Goal: Obtain resource: Download file/media

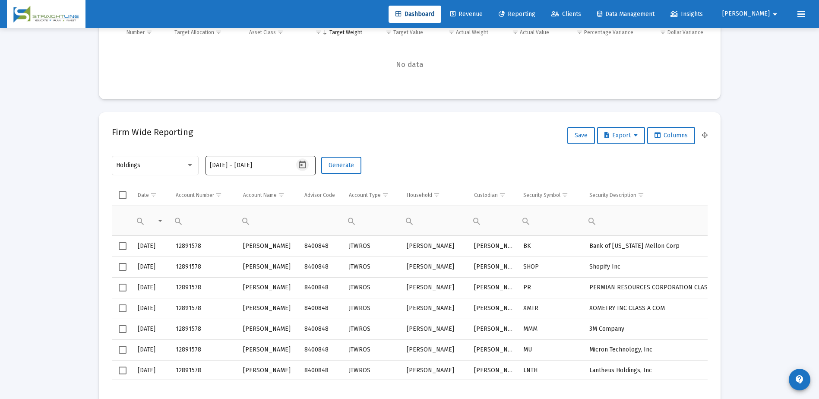
click at [301, 164] on icon "Open calendar" at bounding box center [302, 165] width 7 height 8
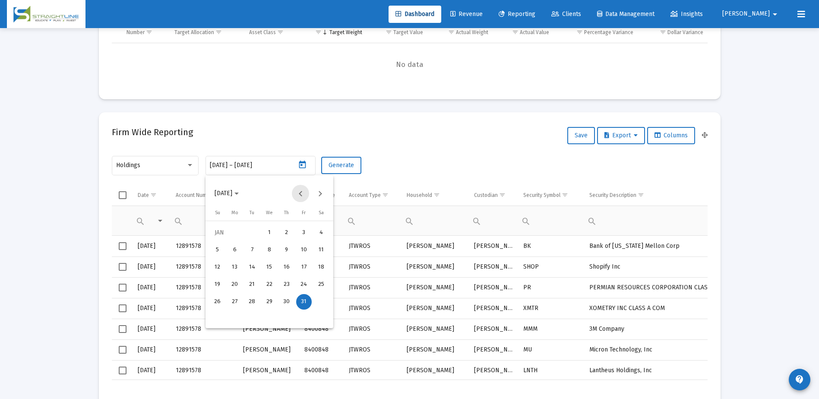
click at [298, 194] on button "Previous month" at bounding box center [300, 193] width 17 height 17
click at [241, 317] on div "30" at bounding box center [235, 319] width 16 height 16
type input "2024-12-30"
click at [319, 193] on button "Next month" at bounding box center [319, 193] width 17 height 17
click at [269, 232] on div "1" at bounding box center [270, 233] width 16 height 16
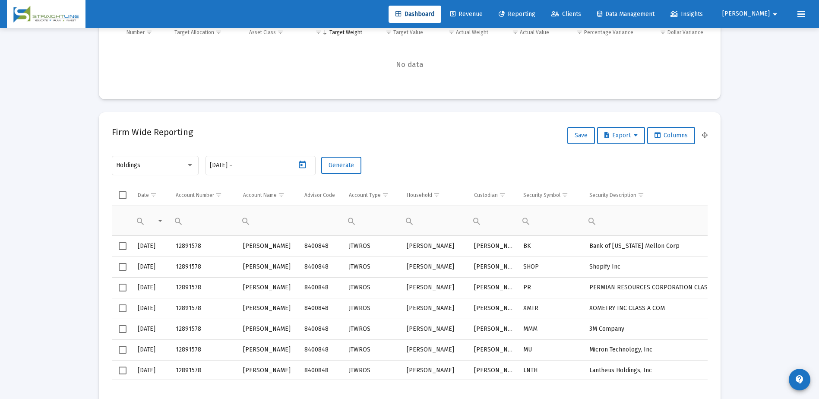
type input "2025-01-01"
click at [345, 163] on span "Generate" at bounding box center [341, 165] width 25 height 7
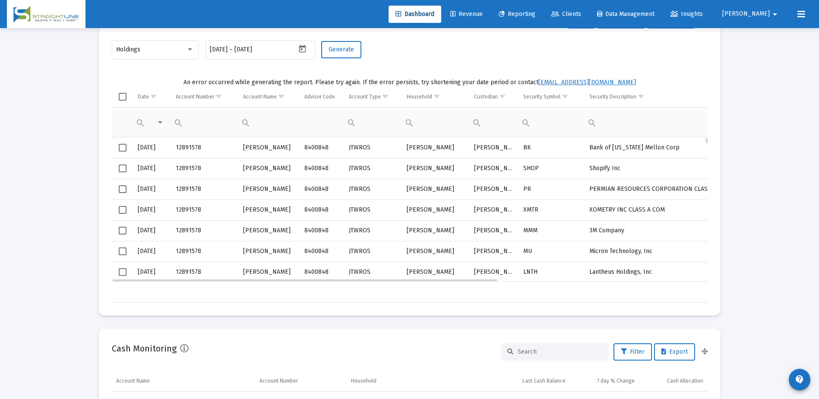
scroll to position [345, 0]
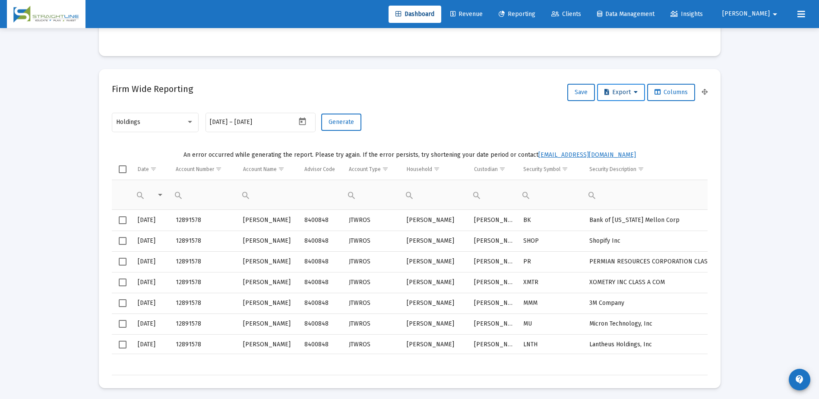
click at [612, 95] on span "Export" at bounding box center [621, 92] width 33 height 7
click at [616, 116] on button "Export All Rows" at bounding box center [623, 115] width 59 height 21
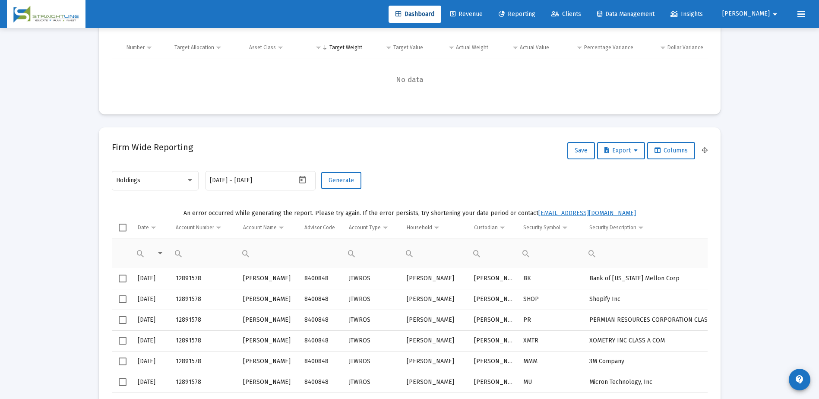
scroll to position [302, 0]
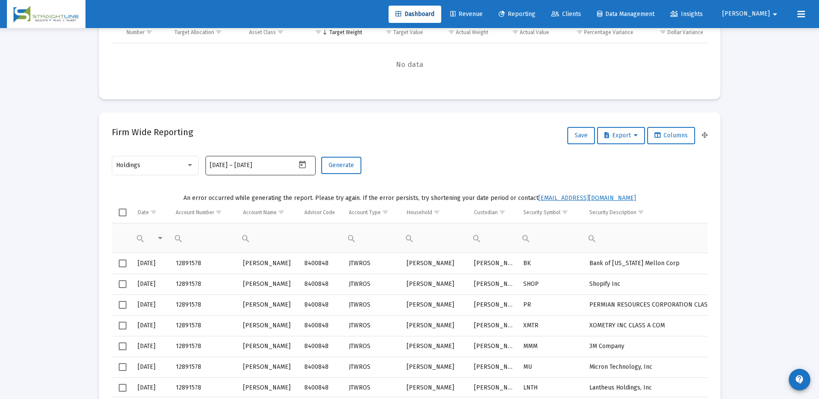
click at [228, 167] on input "2024-12-30" at bounding box center [219, 165] width 18 height 7
click at [303, 164] on icon "Open calendar" at bounding box center [302, 164] width 9 height 9
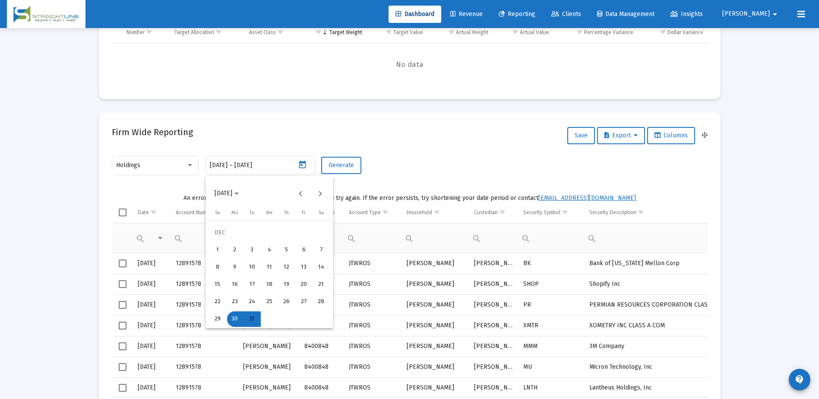
click at [252, 317] on div "31" at bounding box center [252, 319] width 16 height 16
type input "[DATE]"
click at [252, 317] on div "31" at bounding box center [252, 319] width 16 height 16
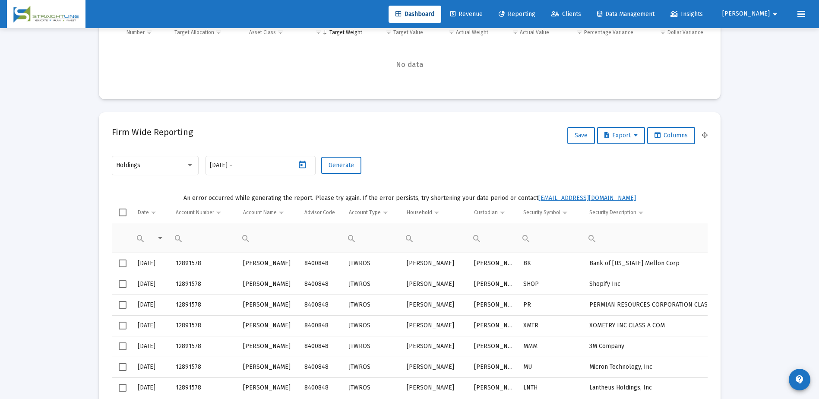
type input "[DATE]"
click at [351, 164] on span "Generate" at bounding box center [341, 165] width 25 height 7
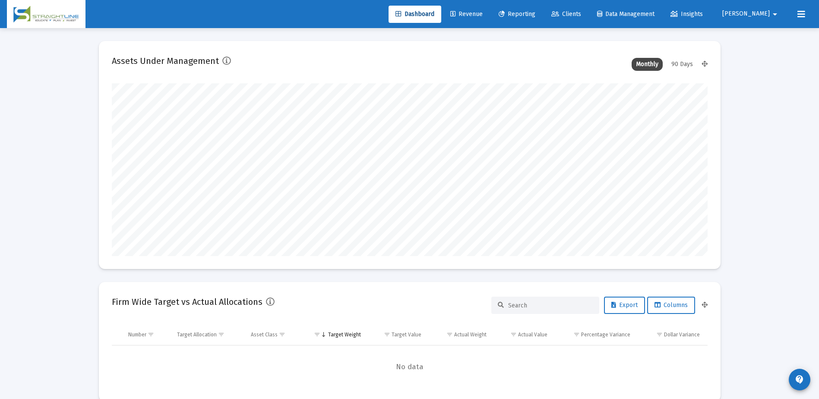
scroll to position [173, 321]
type input "[DATE]"
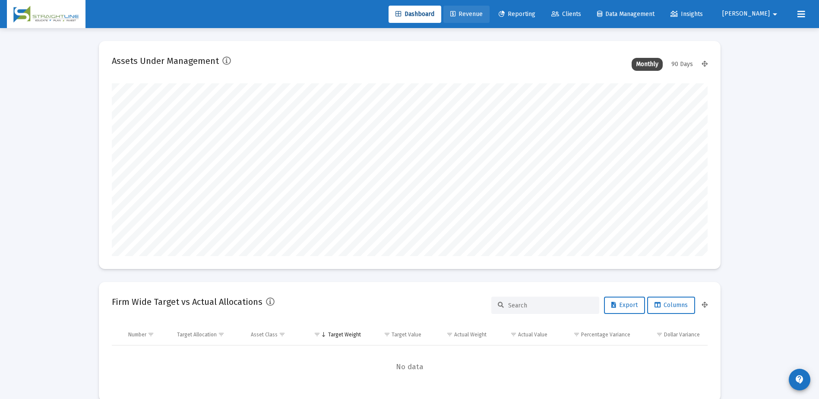
click at [483, 14] on span "Revenue" at bounding box center [466, 13] width 32 height 7
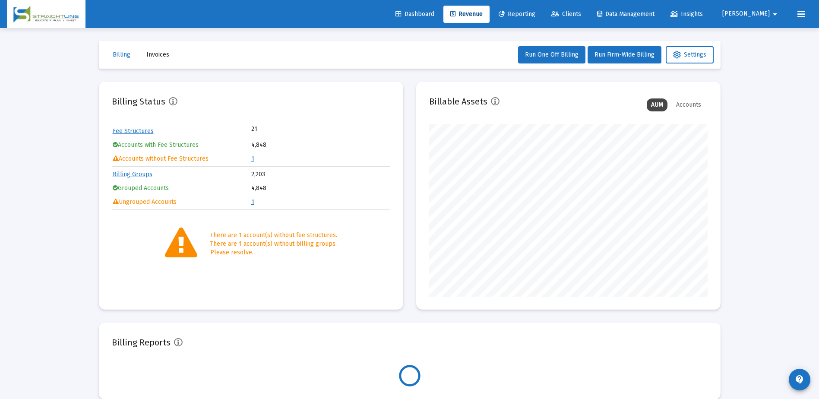
scroll to position [173, 279]
click at [434, 13] on span "Dashboard" at bounding box center [415, 13] width 39 height 7
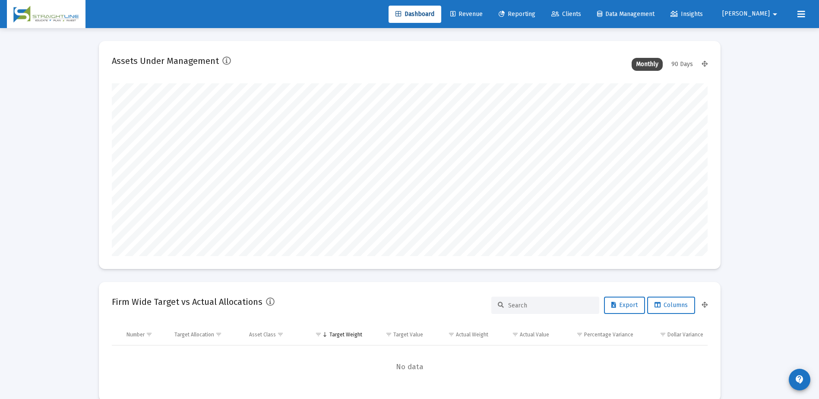
scroll to position [173, 321]
click at [653, 61] on div "Monthly" at bounding box center [647, 64] width 31 height 13
click at [649, 66] on div "Monthly" at bounding box center [647, 64] width 31 height 13
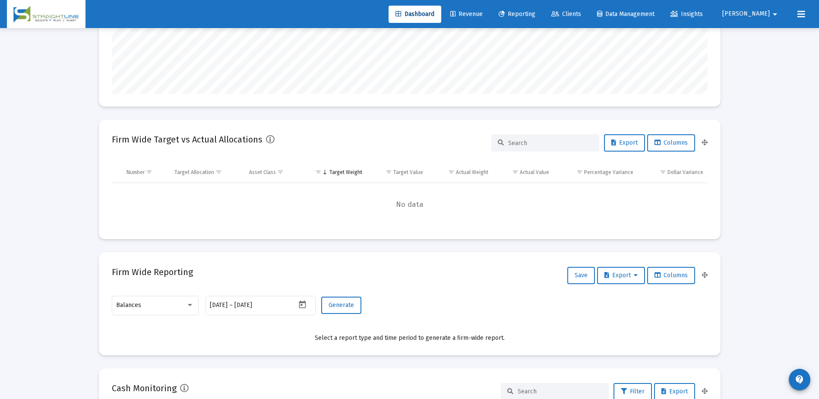
scroll to position [173, 0]
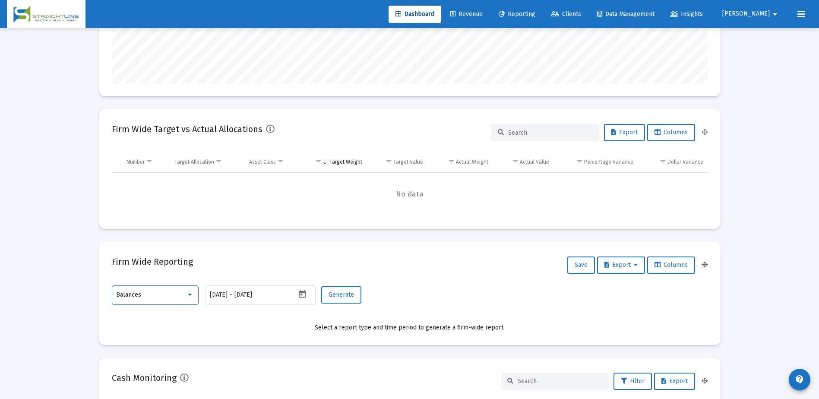
click at [176, 292] on div "Balances" at bounding box center [151, 294] width 70 height 7
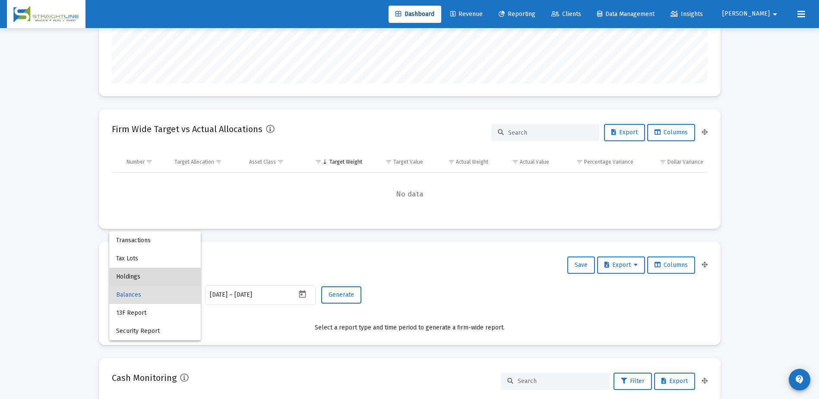
click at [140, 276] on span "Holdings" at bounding box center [155, 277] width 78 height 18
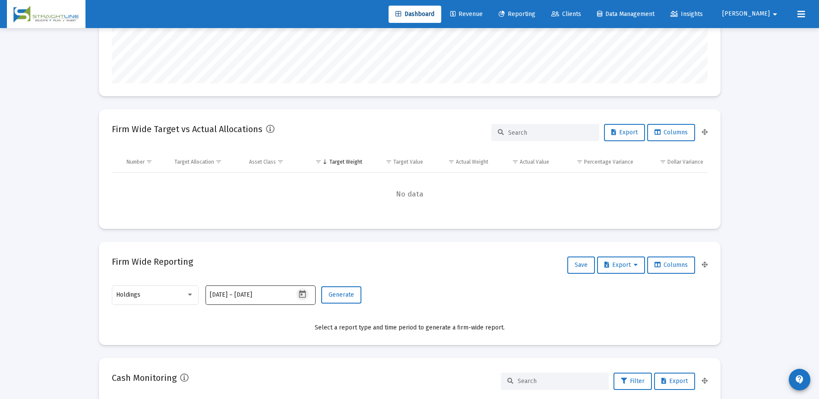
click at [305, 297] on icon "Open calendar" at bounding box center [302, 294] width 7 height 8
click at [246, 150] on button "[DATE]" at bounding box center [227, 149] width 38 height 17
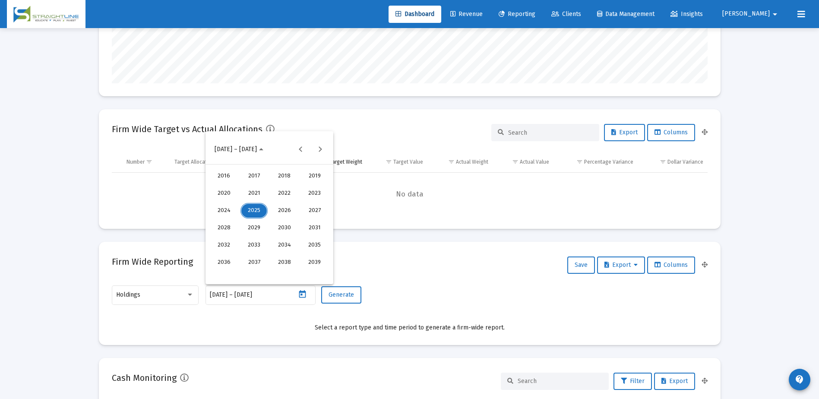
click at [229, 206] on div "2024" at bounding box center [223, 211] width 27 height 16
click at [311, 227] on div "DEC" at bounding box center [314, 228] width 27 height 16
click at [254, 275] on div "31" at bounding box center [252, 275] width 16 height 16
type input "[DATE]"
click at [253, 274] on div "31" at bounding box center [252, 275] width 16 height 16
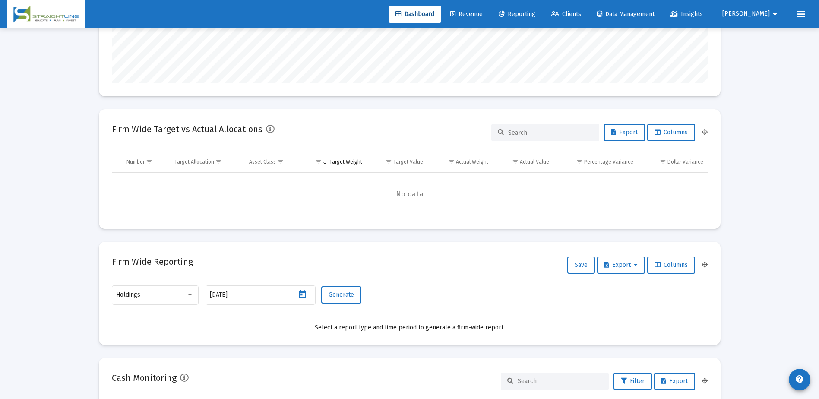
type input "[DATE]"
click at [353, 295] on span "Generate" at bounding box center [341, 294] width 25 height 7
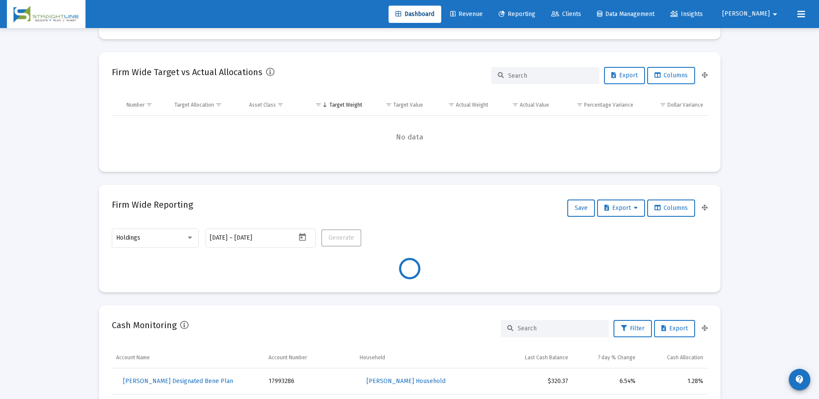
scroll to position [302, 0]
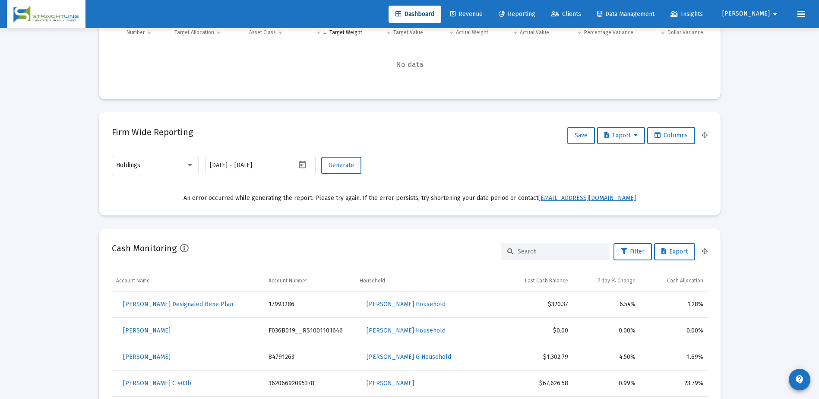
click at [344, 169] on button "Generate" at bounding box center [341, 165] width 40 height 17
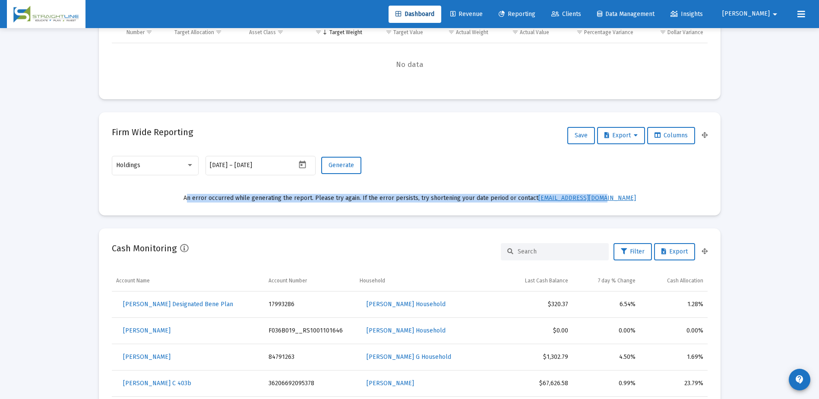
drag, startPoint x: 204, startPoint y: 198, endPoint x: 618, endPoint y: 202, distance: 413.3
click at [618, 202] on div "An error occurred while generating the report. Please try again. If the error p…" at bounding box center [410, 198] width 596 height 9
copy div "An error occurred while generating the report. Please try again. If the error p…"
click at [298, 165] on button "Open calendar" at bounding box center [302, 164] width 13 height 13
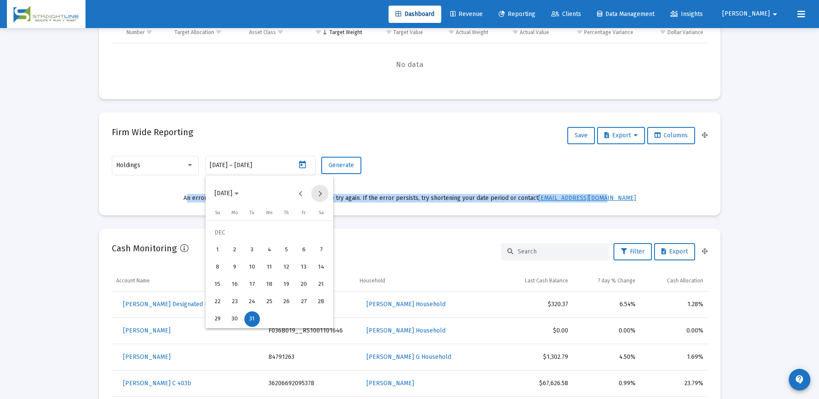
click at [320, 193] on button "Next month" at bounding box center [319, 193] width 17 height 17
click at [304, 300] on div "31" at bounding box center [304, 302] width 16 height 16
type input "[DATE]"
click at [304, 300] on div "31" at bounding box center [304, 302] width 16 height 16
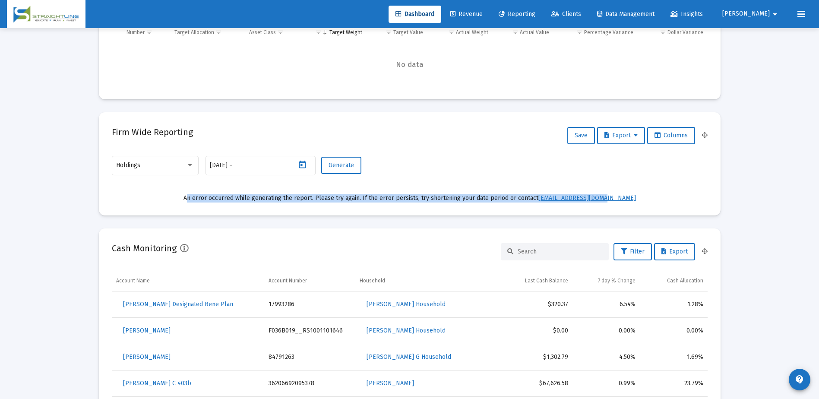
type input "[DATE]"
click at [339, 164] on span "Generate" at bounding box center [341, 165] width 25 height 7
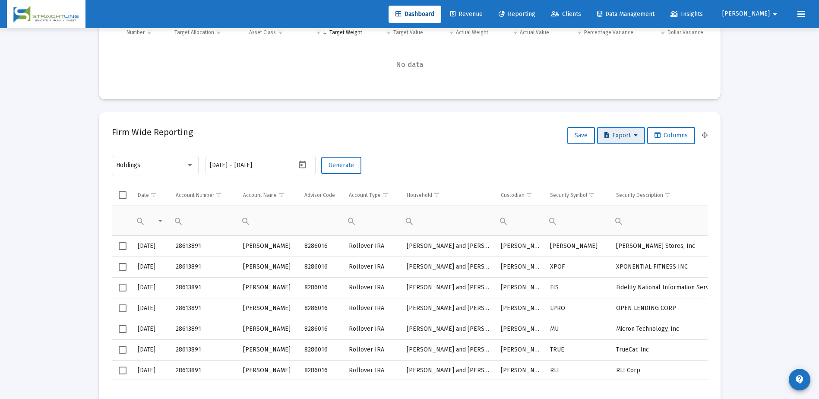
click at [609, 137] on span "Export" at bounding box center [621, 135] width 33 height 7
click at [621, 156] on button "Export All Rows" at bounding box center [623, 158] width 59 height 21
click at [249, 166] on input "[DATE]" at bounding box center [254, 165] width 41 height 7
click at [300, 164] on icon "Open calendar" at bounding box center [302, 164] width 9 height 9
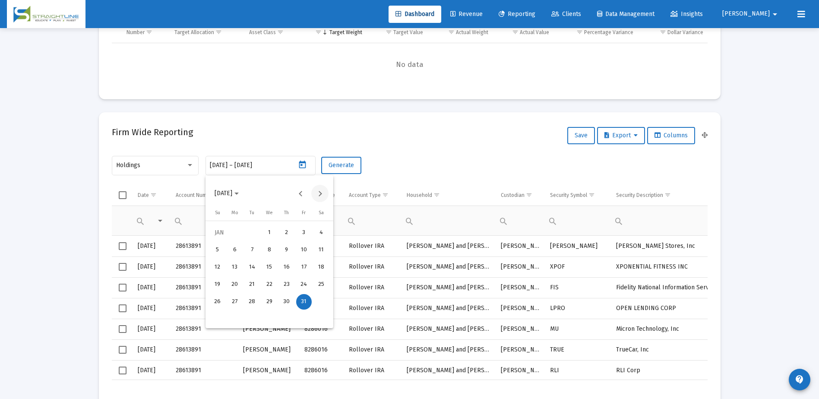
click at [319, 196] on button "Next month" at bounding box center [319, 193] width 17 height 17
click at [304, 300] on div "28" at bounding box center [304, 302] width 16 height 16
type input "[DATE]"
click at [304, 299] on div "28" at bounding box center [304, 302] width 16 height 16
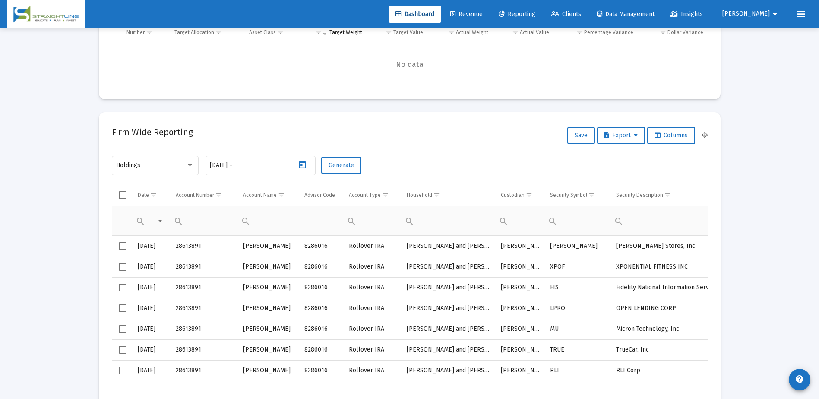
type input "[DATE]"
click at [337, 168] on span "Generate" at bounding box center [341, 165] width 25 height 7
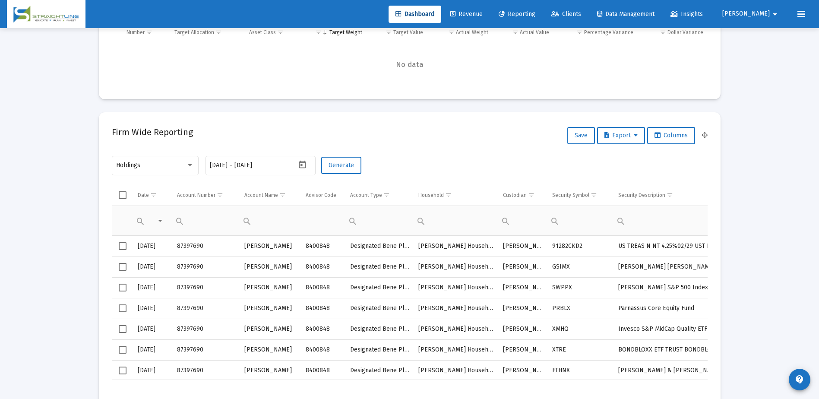
click at [277, 54] on div "Data grid" at bounding box center [410, 64] width 596 height 43
click at [622, 136] on span "Export" at bounding box center [621, 135] width 33 height 7
click at [623, 158] on button "Export All Rows" at bounding box center [623, 158] width 59 height 21
click at [304, 162] on icon "Open calendar" at bounding box center [302, 165] width 7 height 8
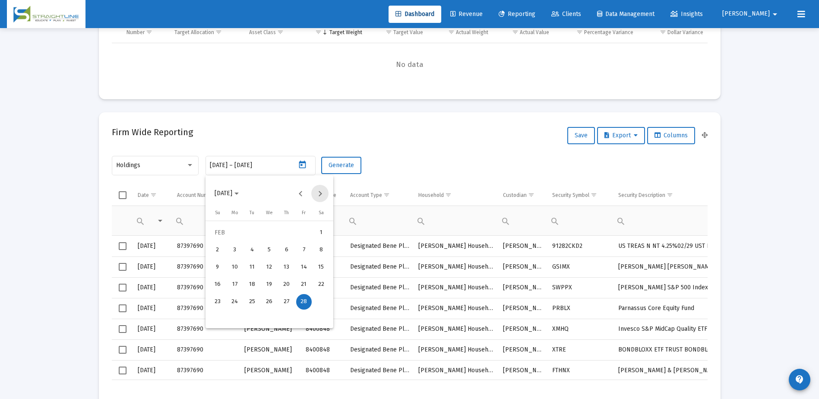
click at [319, 195] on button "Next month" at bounding box center [319, 193] width 17 height 17
click at [235, 317] on div "31" at bounding box center [235, 319] width 16 height 16
type input "[DATE]"
click at [235, 317] on div "31" at bounding box center [235, 319] width 16 height 16
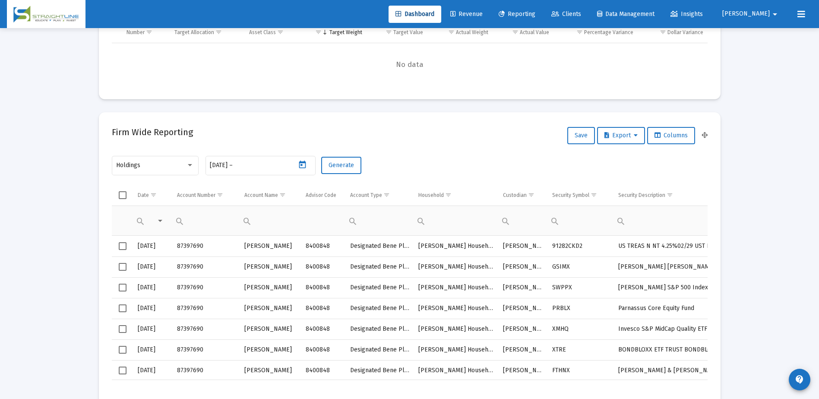
type input "[DATE]"
click at [352, 168] on span "Generate" at bounding box center [341, 165] width 25 height 7
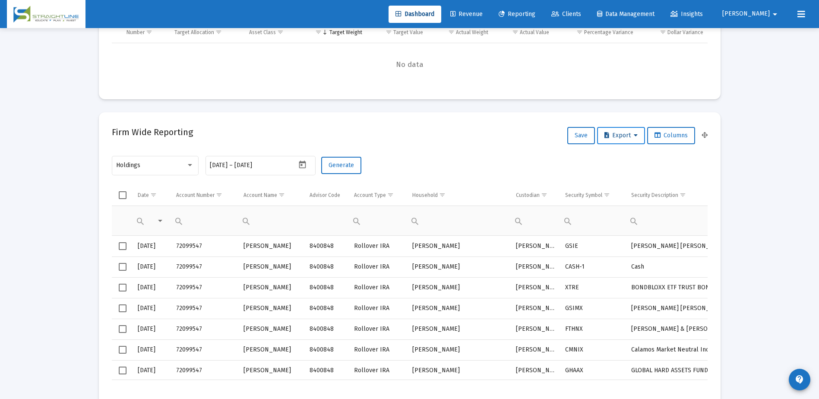
click at [621, 135] on span "Export" at bounding box center [621, 135] width 33 height 7
click at [625, 161] on button "Export All Rows" at bounding box center [623, 158] width 59 height 21
